Goal: Register for event/course

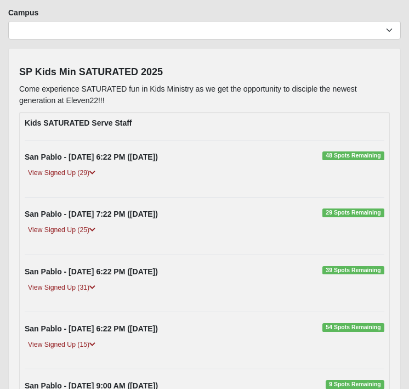
scroll to position [82, 0]
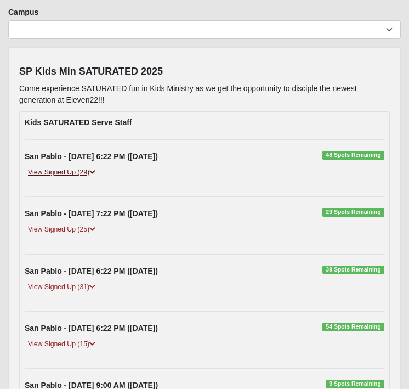
click at [69, 172] on link "View Signed Up (29)" at bounding box center [62, 173] width 74 height 12
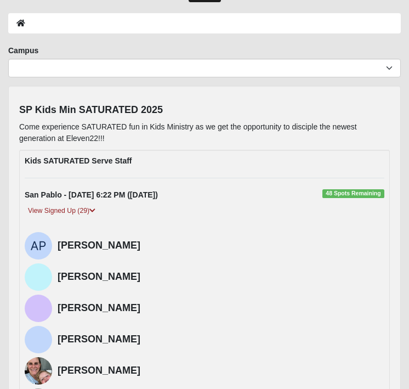
scroll to position [0, 0]
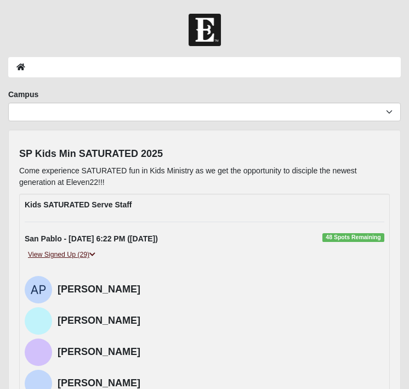
click at [94, 252] on icon at bounding box center [92, 254] width 6 height 7
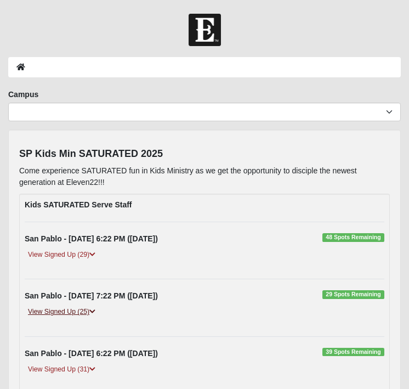
click at [93, 311] on icon at bounding box center [92, 311] width 6 height 7
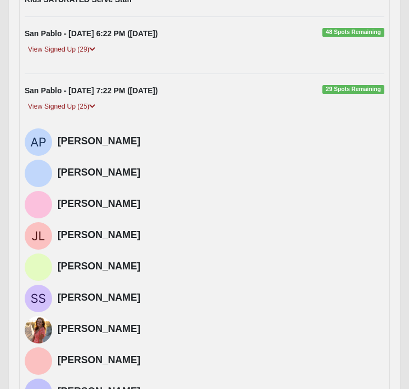
scroll to position [205, 0]
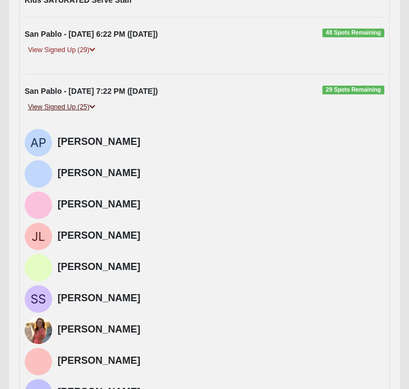
click at [95, 108] on icon at bounding box center [92, 107] width 6 height 7
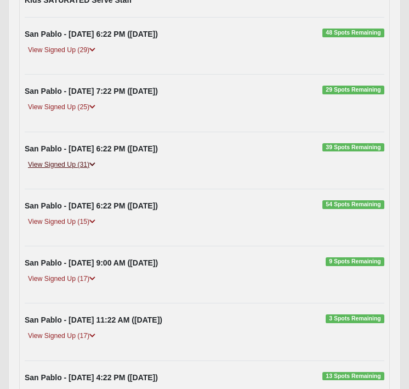
click at [94, 162] on icon at bounding box center [92, 164] width 6 height 7
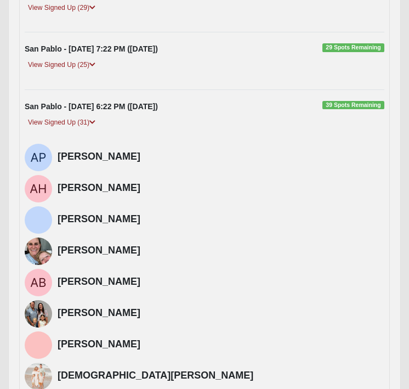
scroll to position [247, 0]
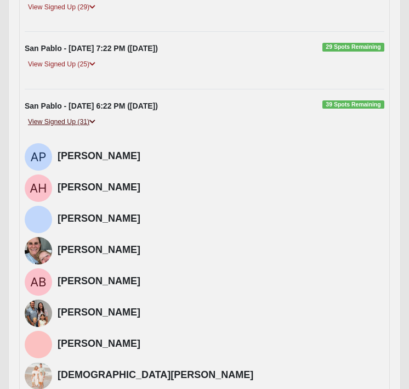
click at [94, 121] on icon at bounding box center [92, 121] width 6 height 7
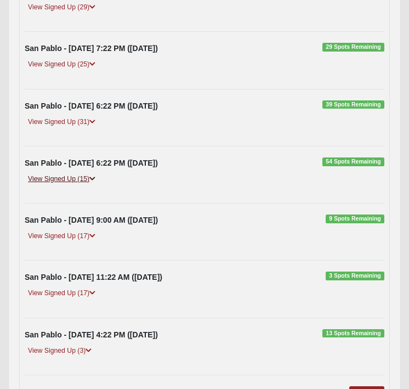
click at [94, 177] on icon at bounding box center [92, 179] width 6 height 7
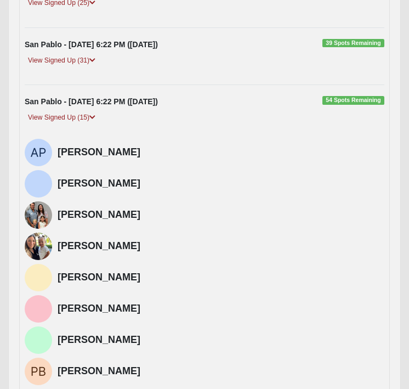
scroll to position [309, 0]
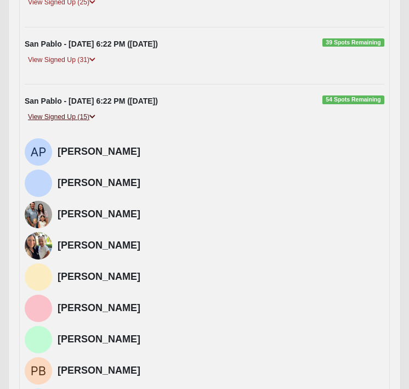
click at [99, 112] on link "View Signed Up (15)" at bounding box center [62, 117] width 74 height 12
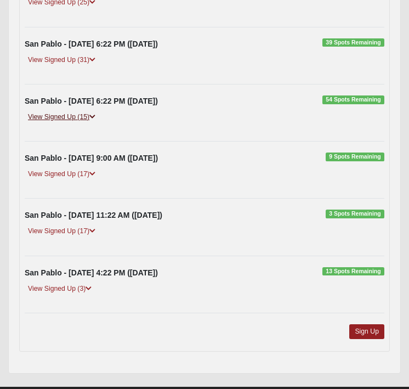
scroll to position [335, 0]
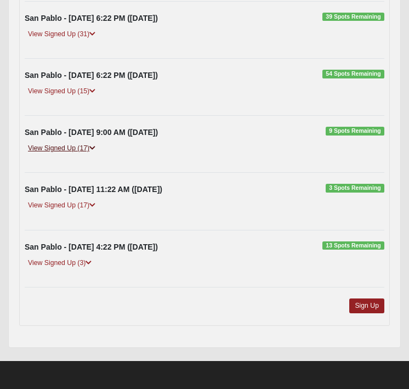
click at [98, 150] on link "View Signed Up (17)" at bounding box center [62, 149] width 74 height 12
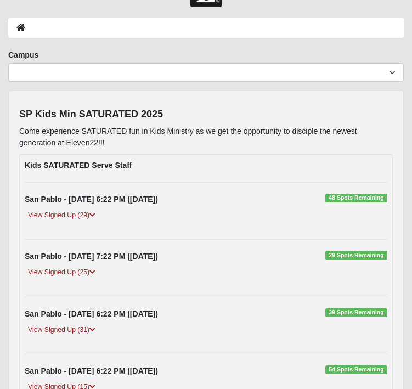
scroll to position [47, 0]
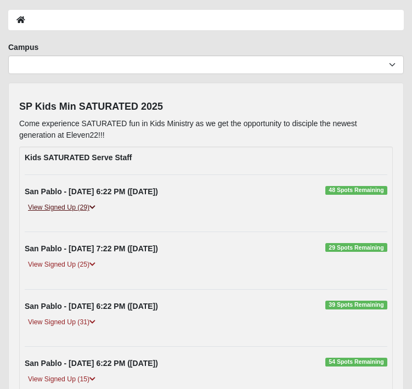
click at [92, 207] on icon at bounding box center [92, 207] width 6 height 7
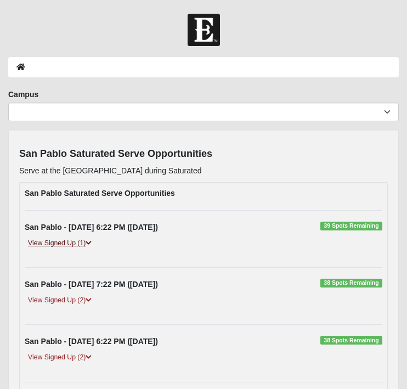
click at [88, 242] on icon at bounding box center [89, 243] width 6 height 7
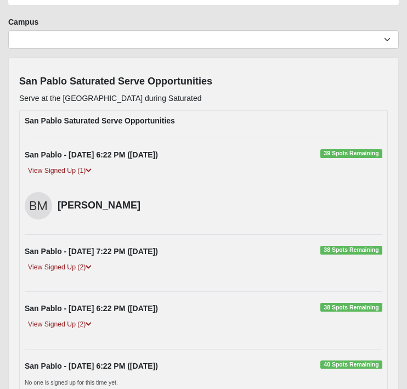
scroll to position [77, 0]
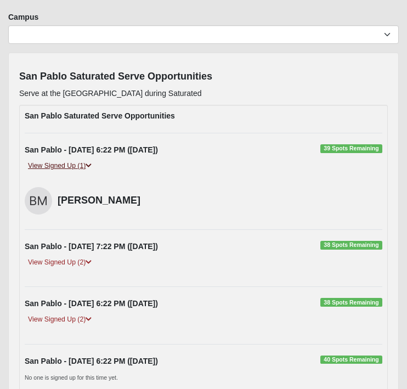
click at [90, 165] on icon at bounding box center [89, 165] width 6 height 7
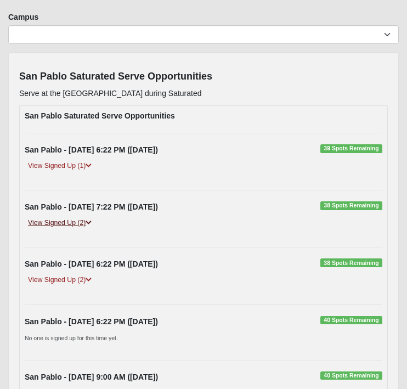
click at [92, 219] on icon at bounding box center [89, 222] width 6 height 7
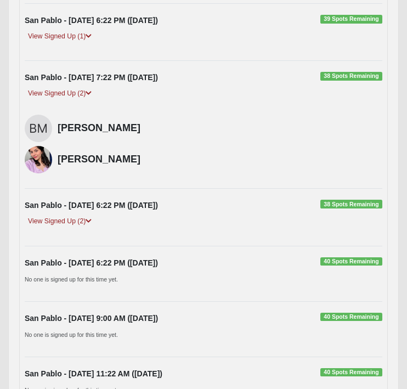
scroll to position [218, 0]
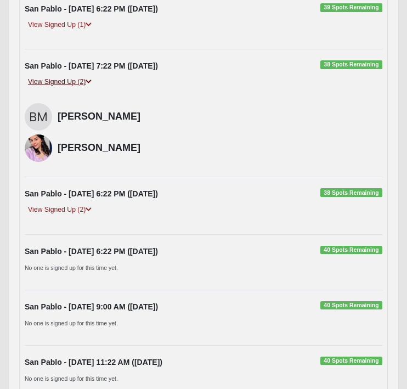
click at [89, 81] on icon at bounding box center [89, 81] width 6 height 7
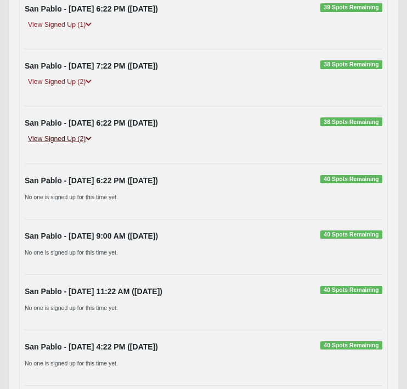
click at [90, 138] on icon at bounding box center [89, 138] width 6 height 7
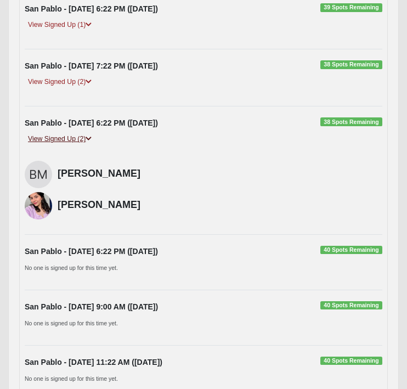
click at [90, 138] on icon at bounding box center [89, 138] width 6 height 7
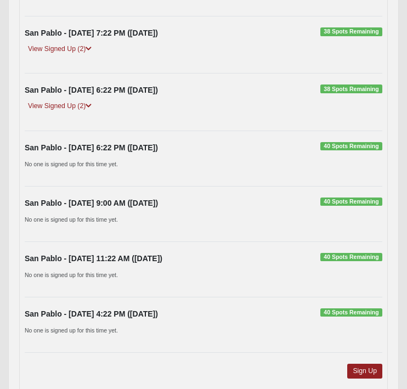
scroll to position [240, 0]
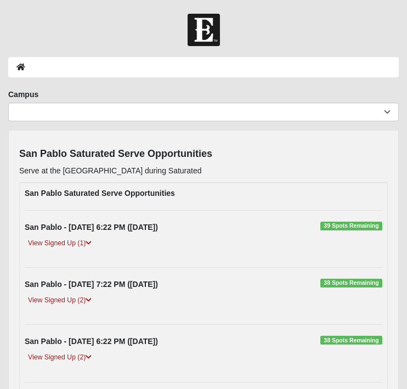
scroll to position [239, 0]
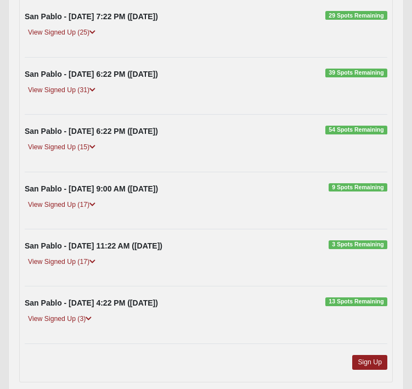
scroll to position [279, 0]
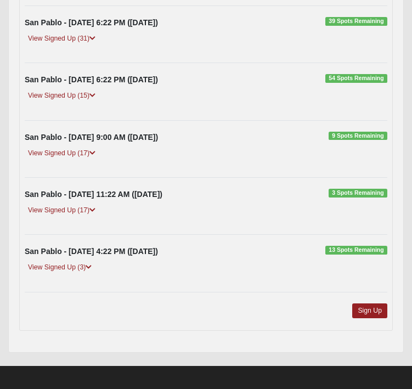
scroll to position [336, 0]
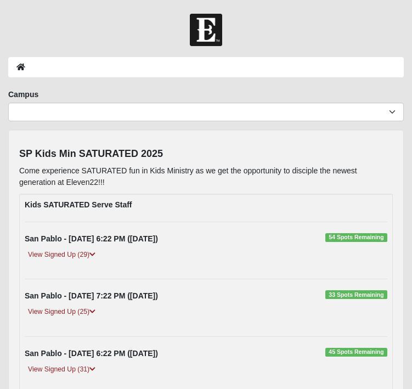
scroll to position [336, 0]
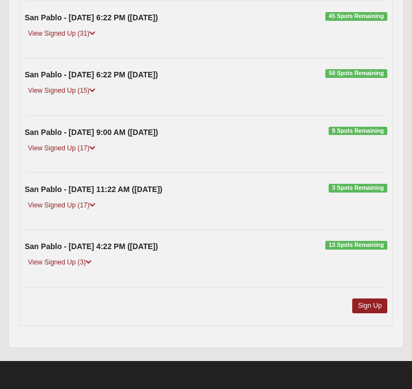
click at [227, 140] on div "San Pablo - [DATE] 9:00 AM ([DATE]) 9 Spots Remaining View Signed Up (17) [PERS…" at bounding box center [205, 144] width 379 height 35
click at [195, 141] on div "San Pablo - [DATE] 9:00 AM ([DATE]) 9 Spots Remaining View Signed Up (17) [PERS…" at bounding box center [205, 144] width 379 height 35
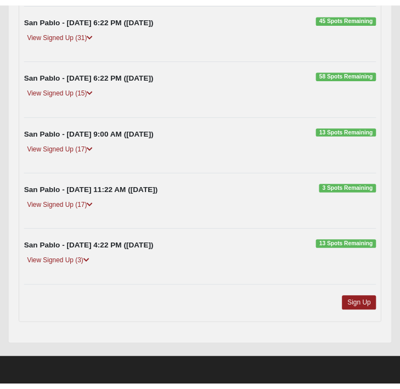
scroll to position [334, 0]
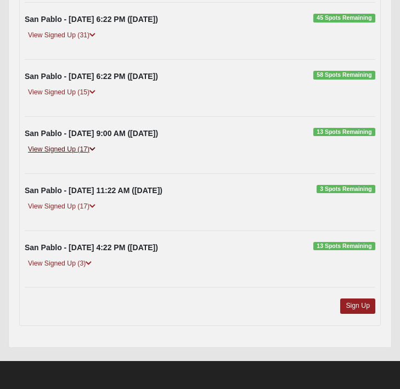
click at [93, 148] on icon at bounding box center [92, 149] width 6 height 7
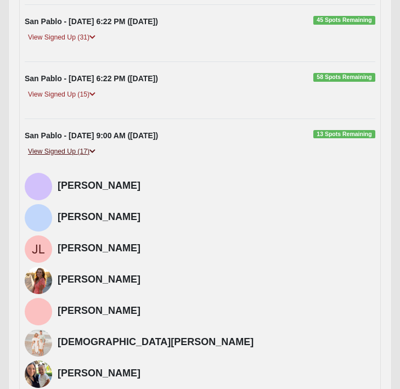
scroll to position [289, 0]
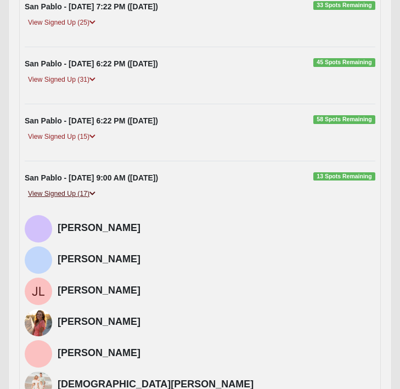
click at [93, 195] on icon at bounding box center [92, 193] width 6 height 7
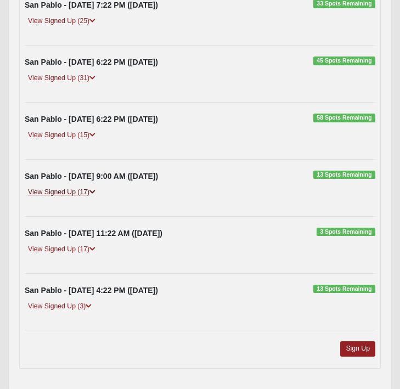
scroll to position [334, 0]
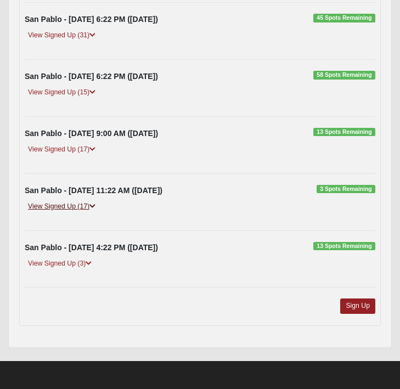
click at [87, 208] on link "View Signed Up (17)" at bounding box center [62, 207] width 74 height 12
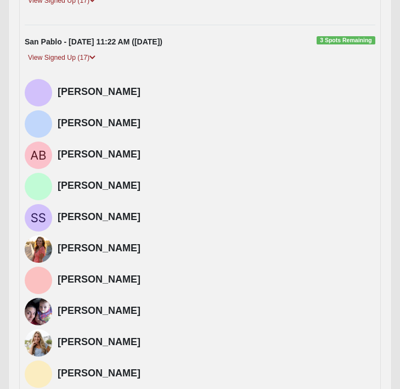
scroll to position [482, 0]
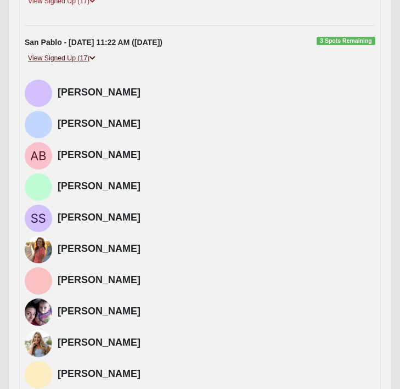
click at [94, 59] on icon at bounding box center [92, 58] width 6 height 7
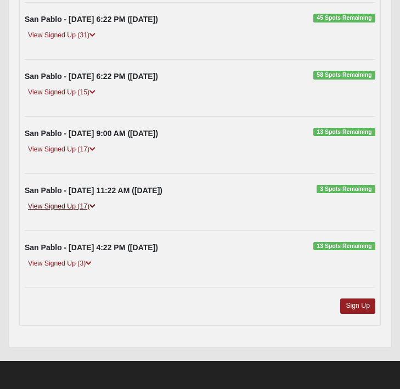
scroll to position [334, 0]
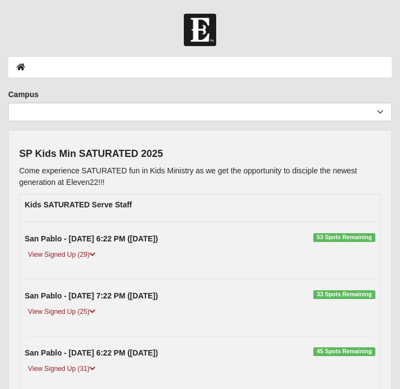
scroll to position [332, 0]
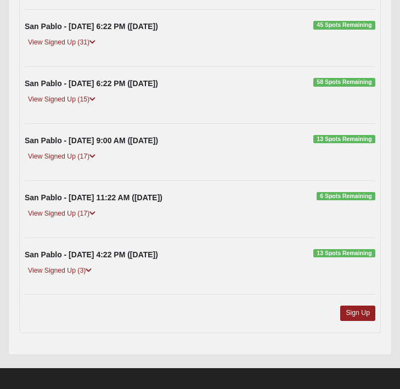
scroll to position [334, 0]
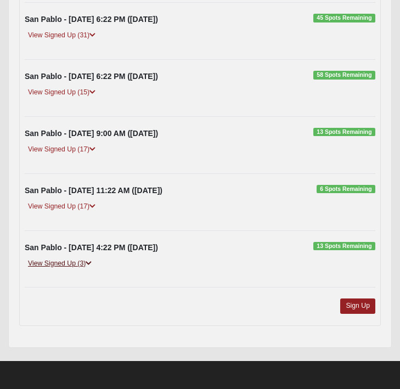
click at [87, 264] on link "View Signed Up (3)" at bounding box center [60, 264] width 70 height 12
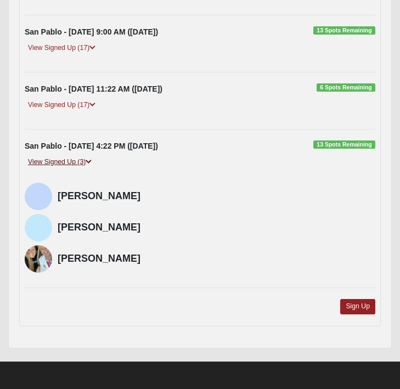
scroll to position [436, 0]
